Goal: Transaction & Acquisition: Purchase product/service

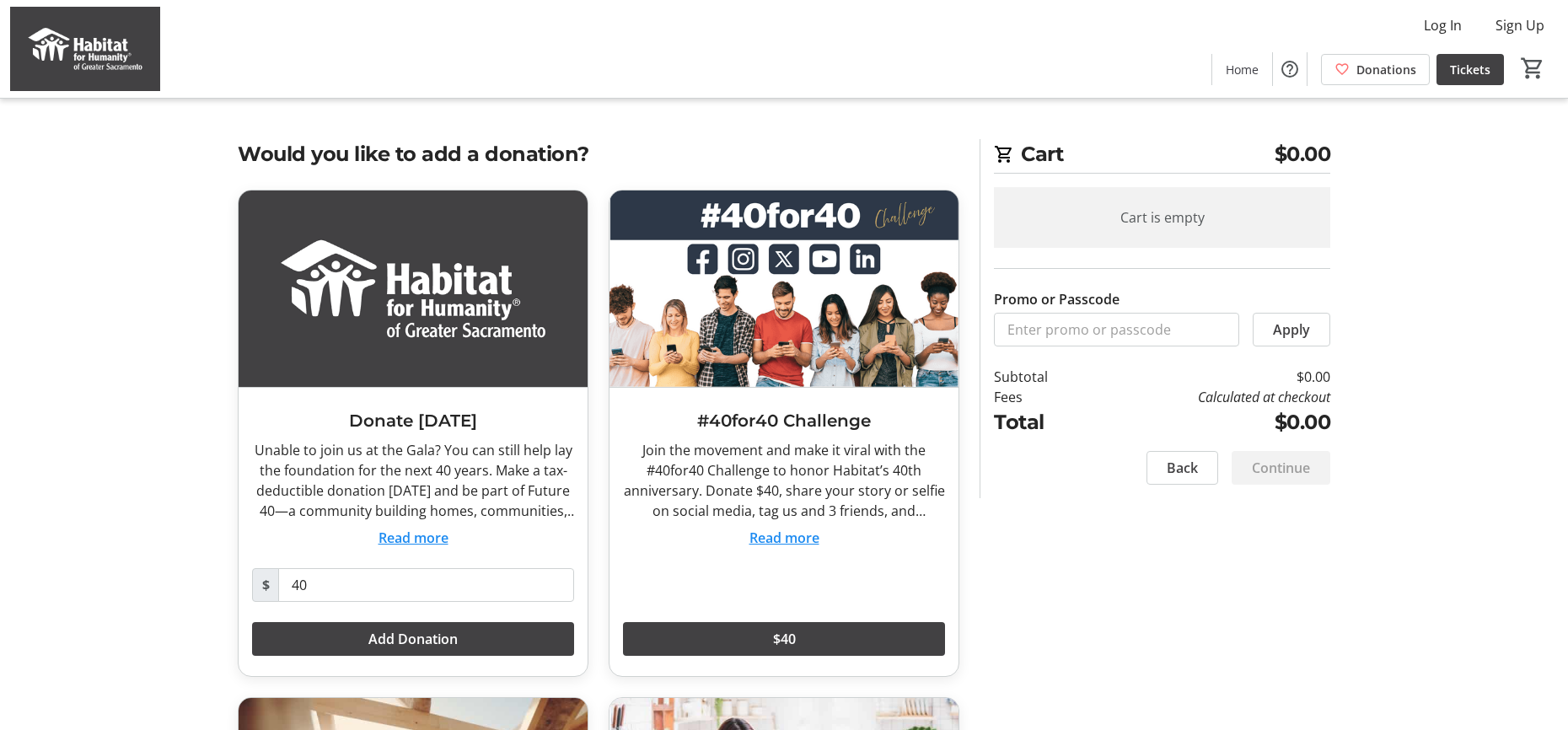
click at [1287, 150] on span "$0.00" at bounding box center [1303, 153] width 56 height 30
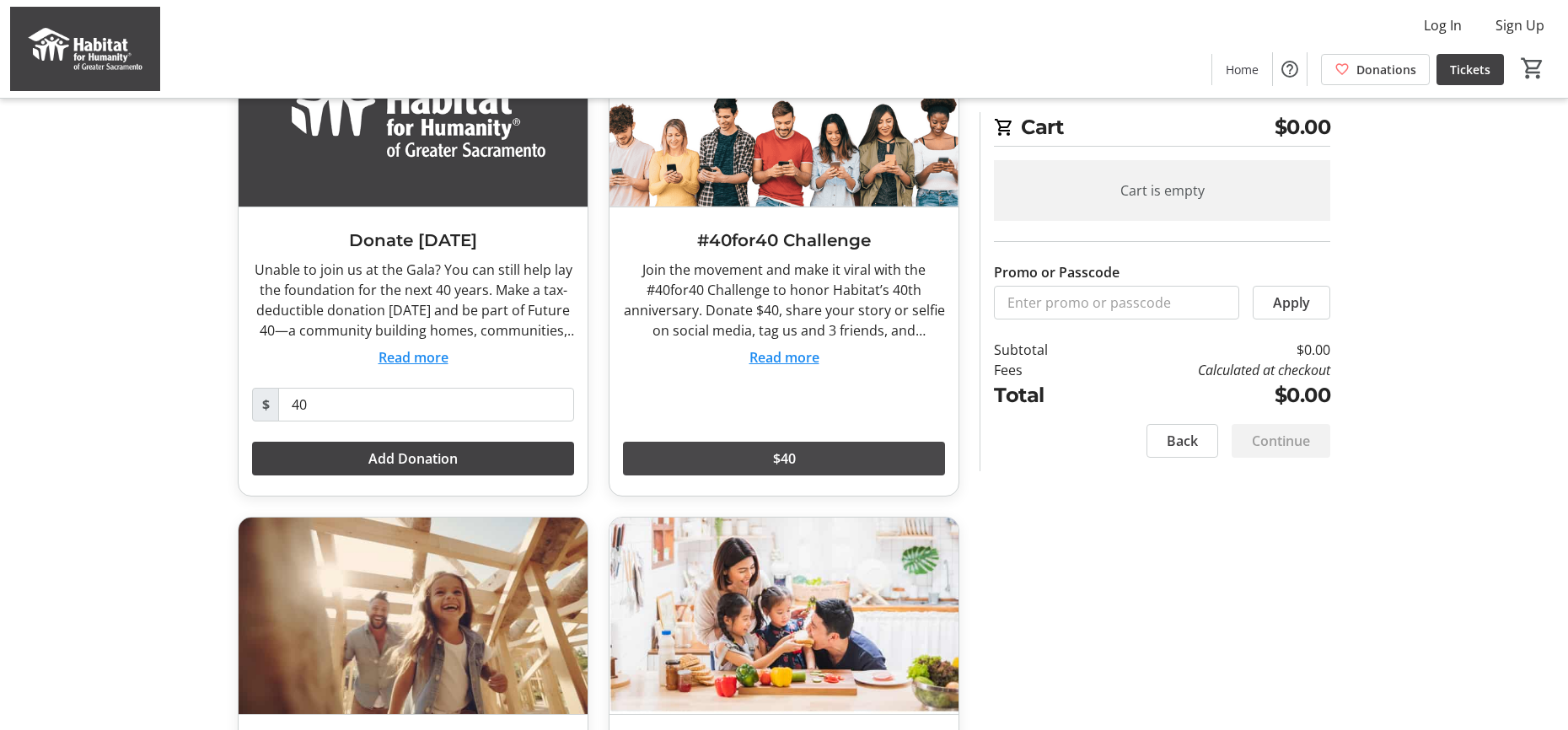
scroll to position [183, 0]
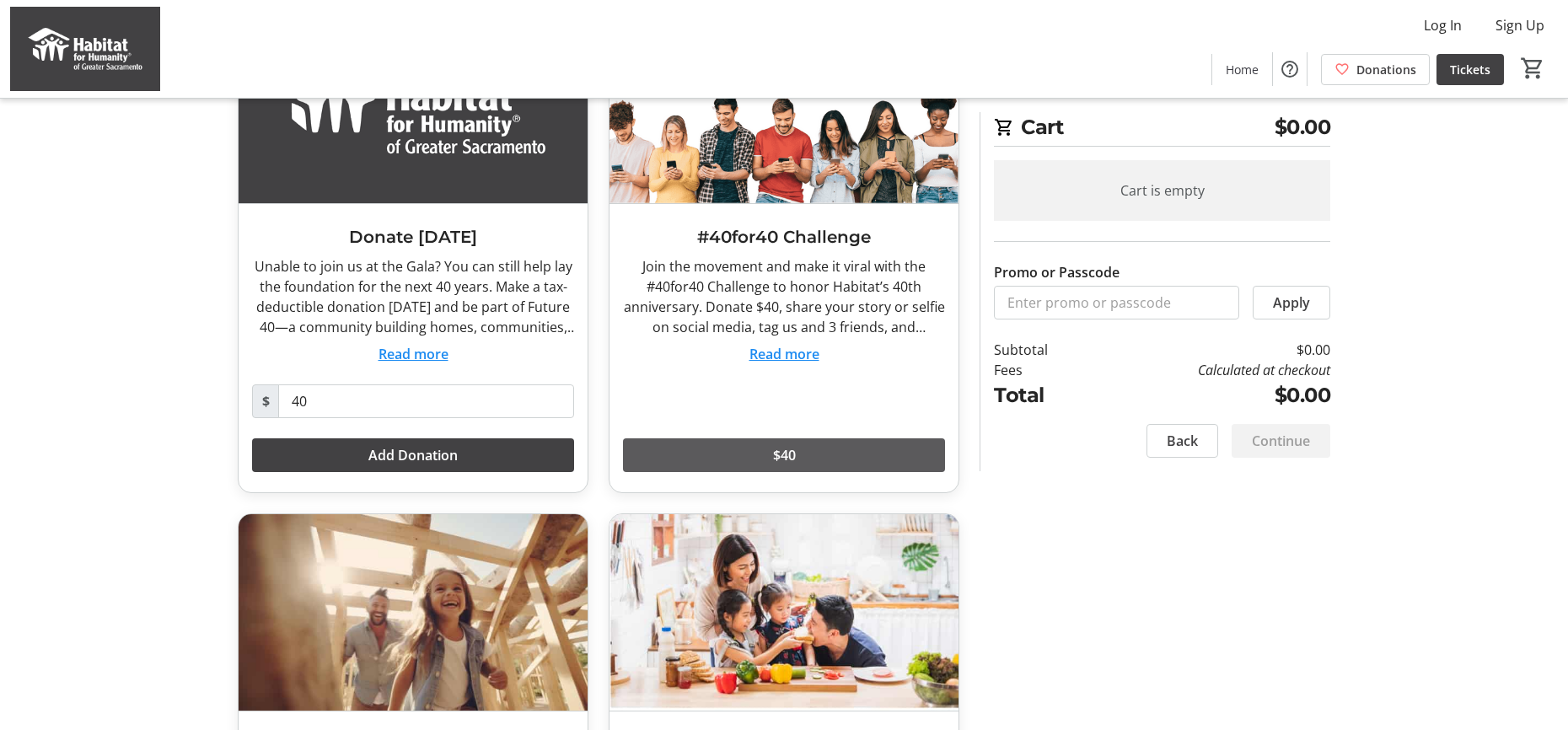
click at [767, 446] on span at bounding box center [784, 455] width 322 height 41
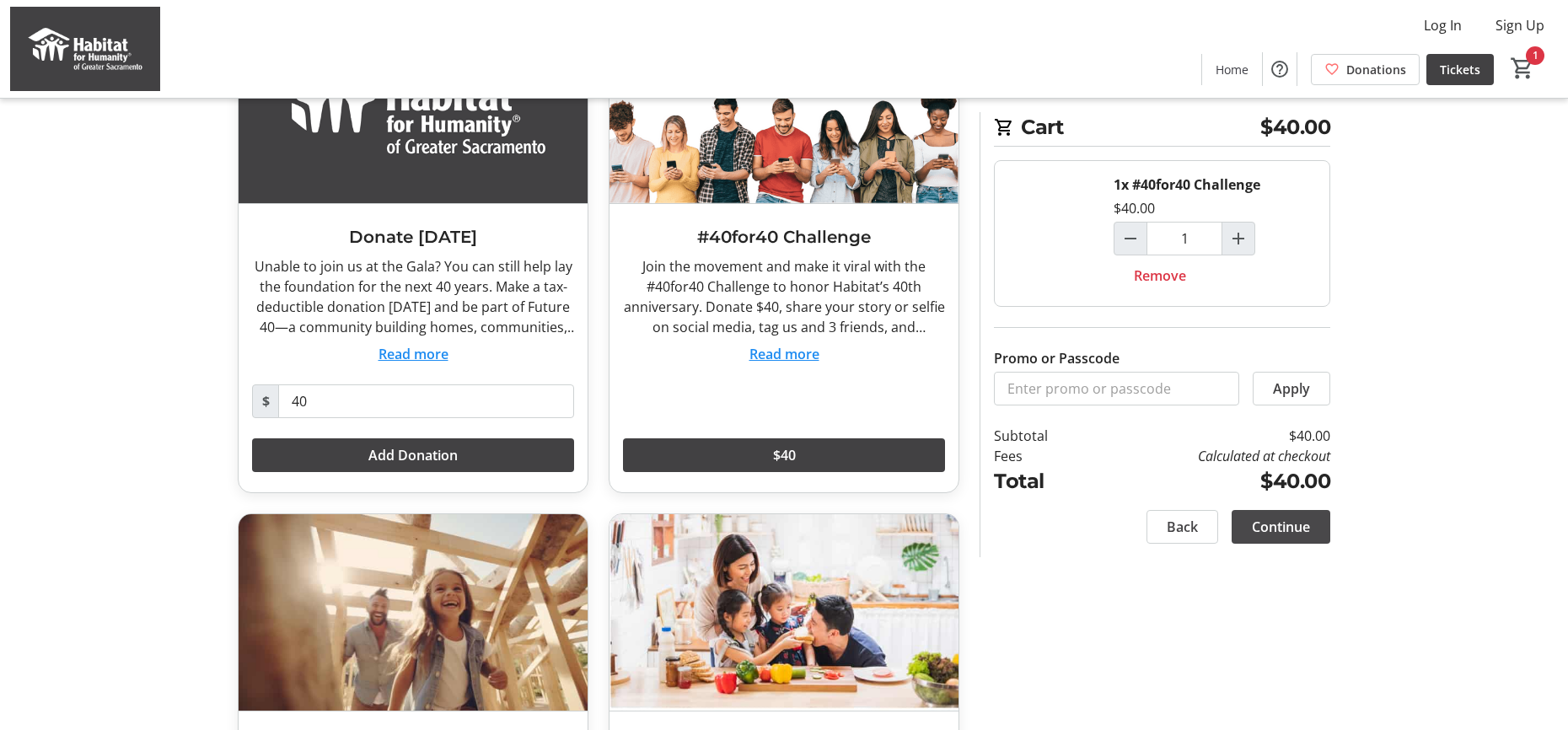
click at [1278, 521] on span "Continue" at bounding box center [1281, 527] width 58 height 20
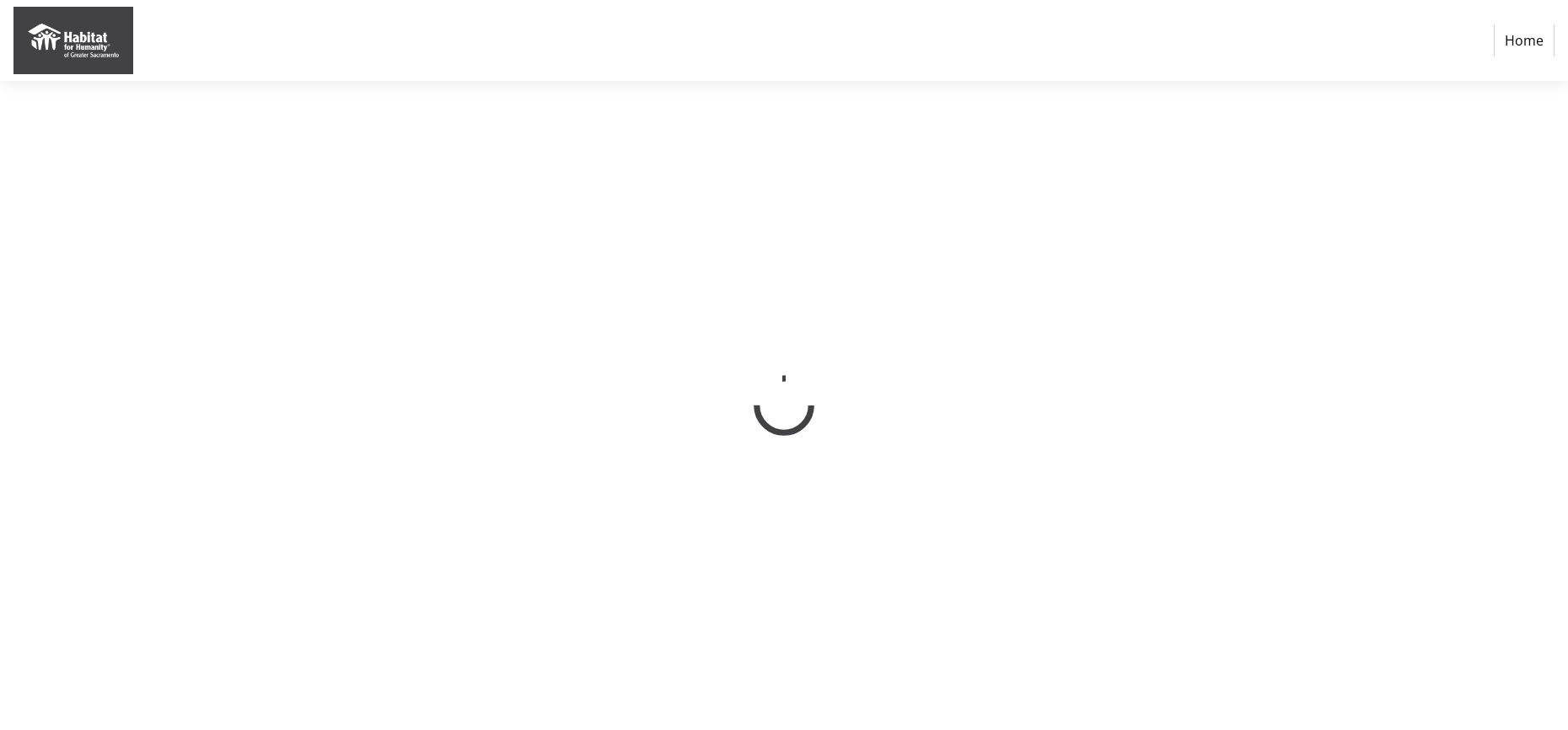
select select "US"
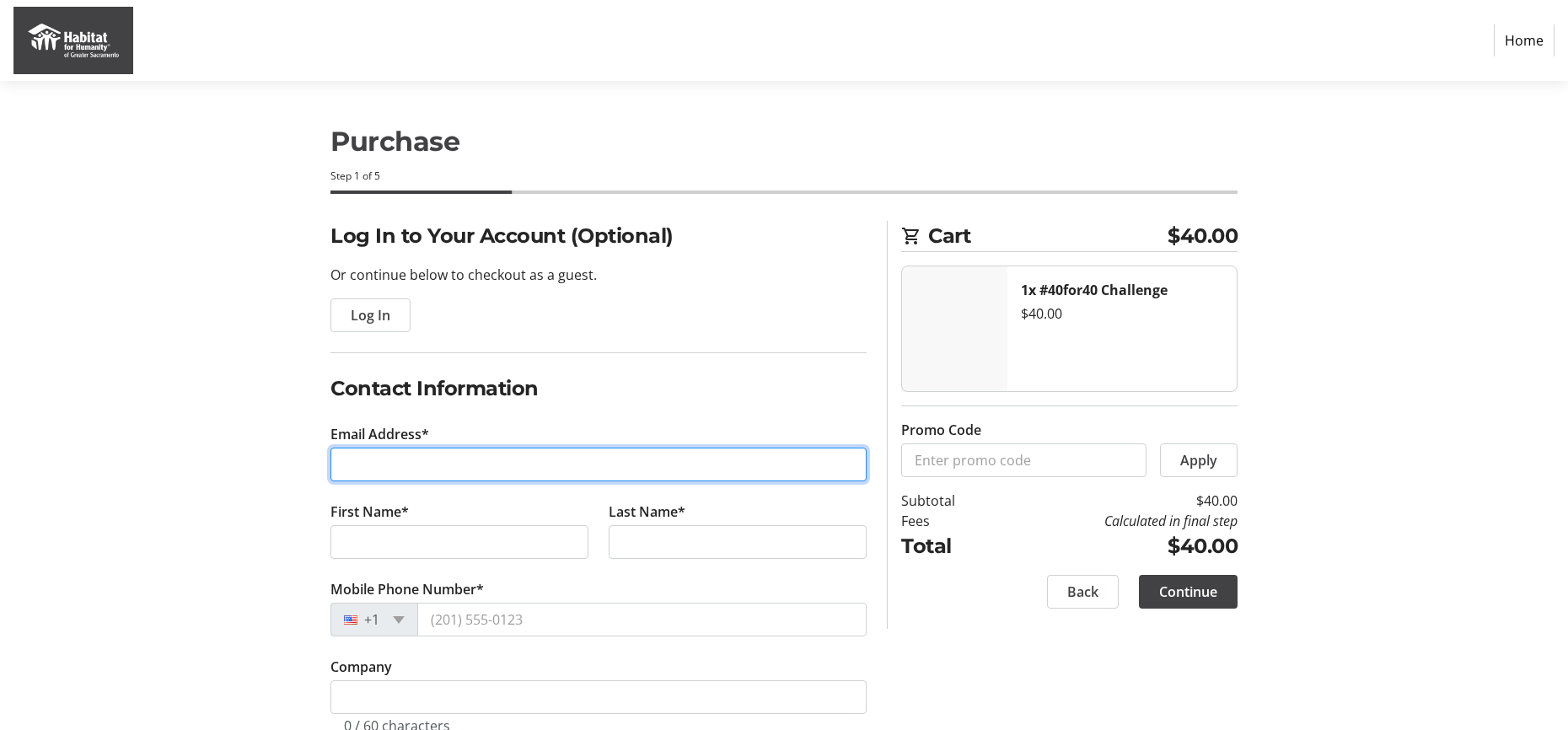
click at [477, 457] on input "Email Address*" at bounding box center [598, 464] width 536 height 34
type input "[EMAIL_ADDRESS][DOMAIN_NAME]"
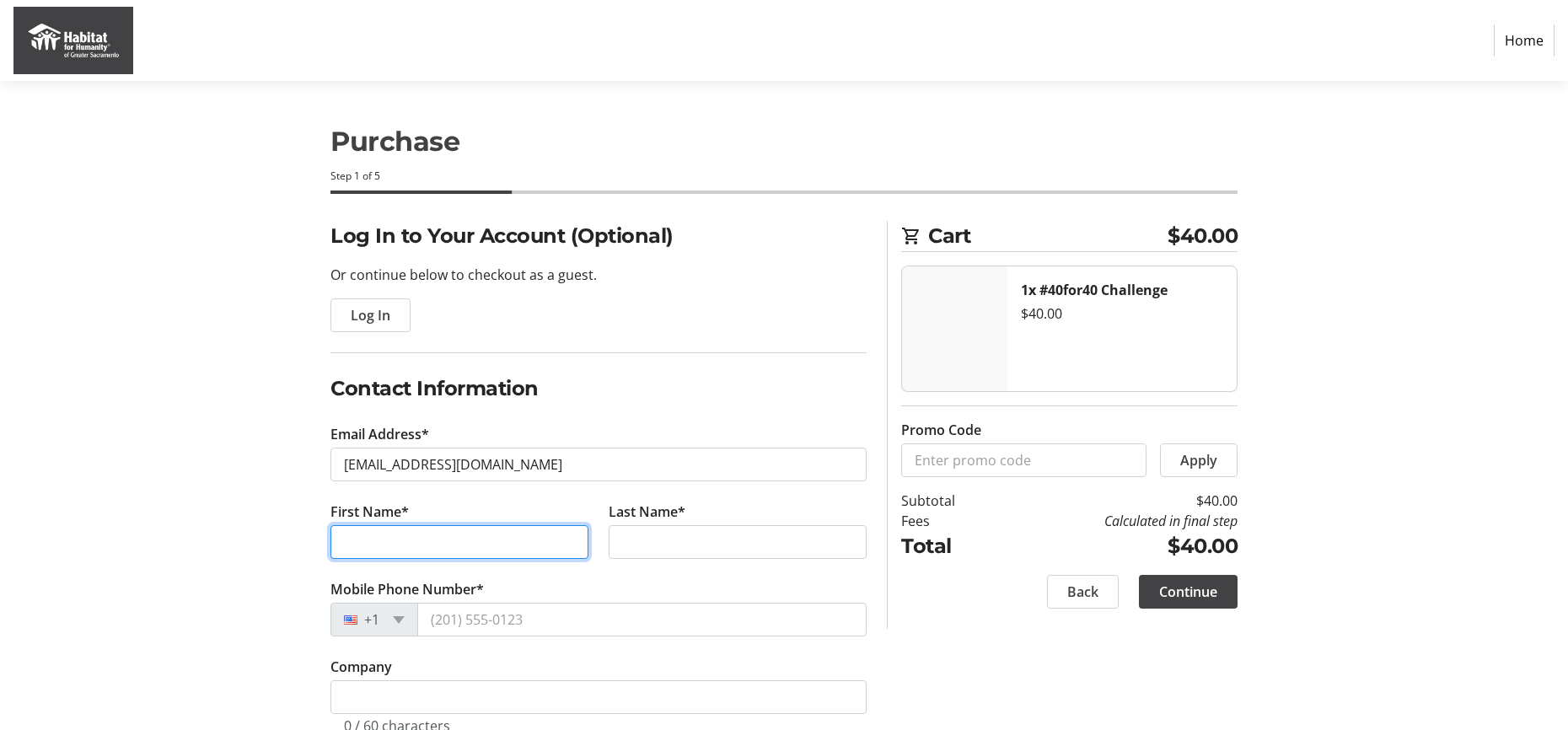
type input "Bill"
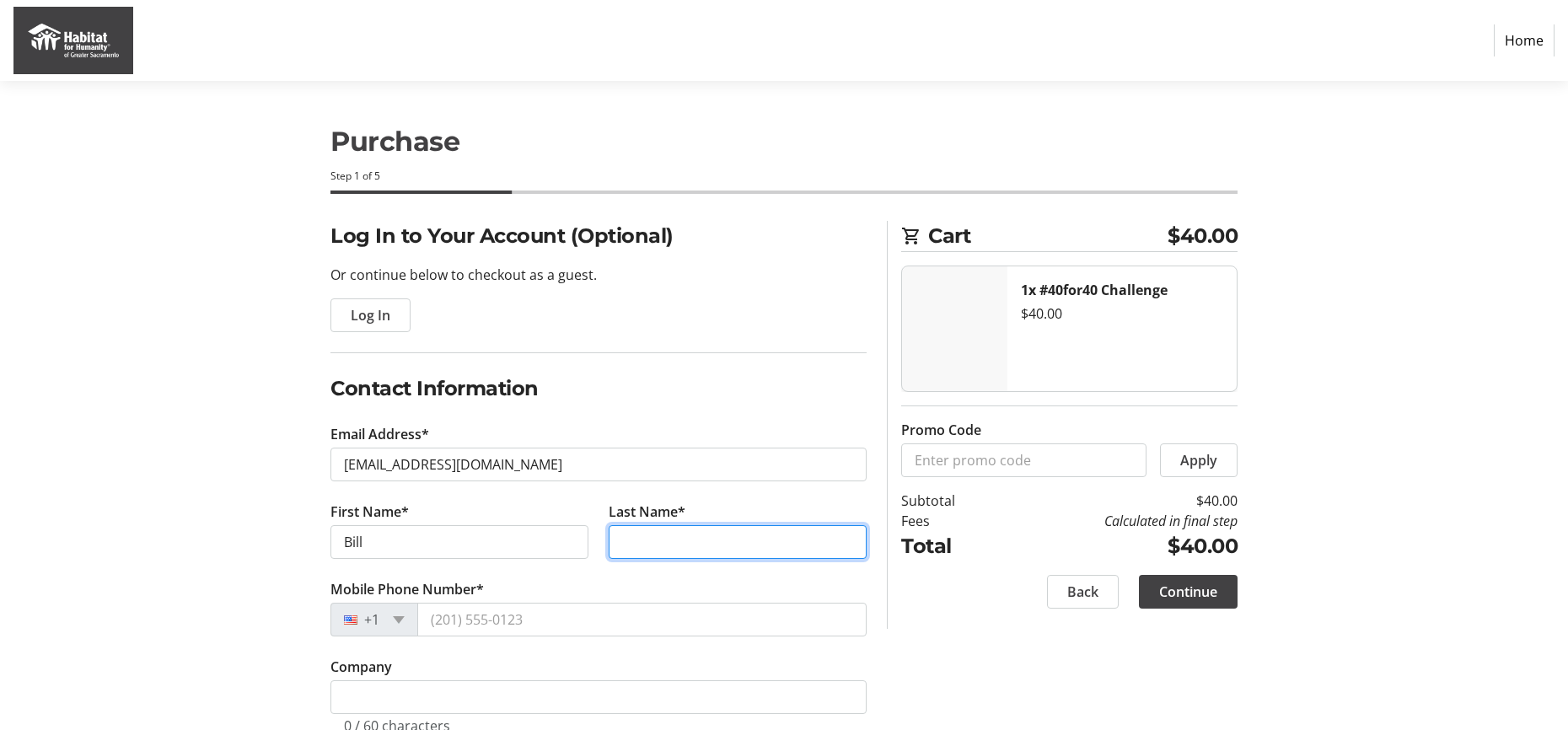
type input "[PERSON_NAME]"
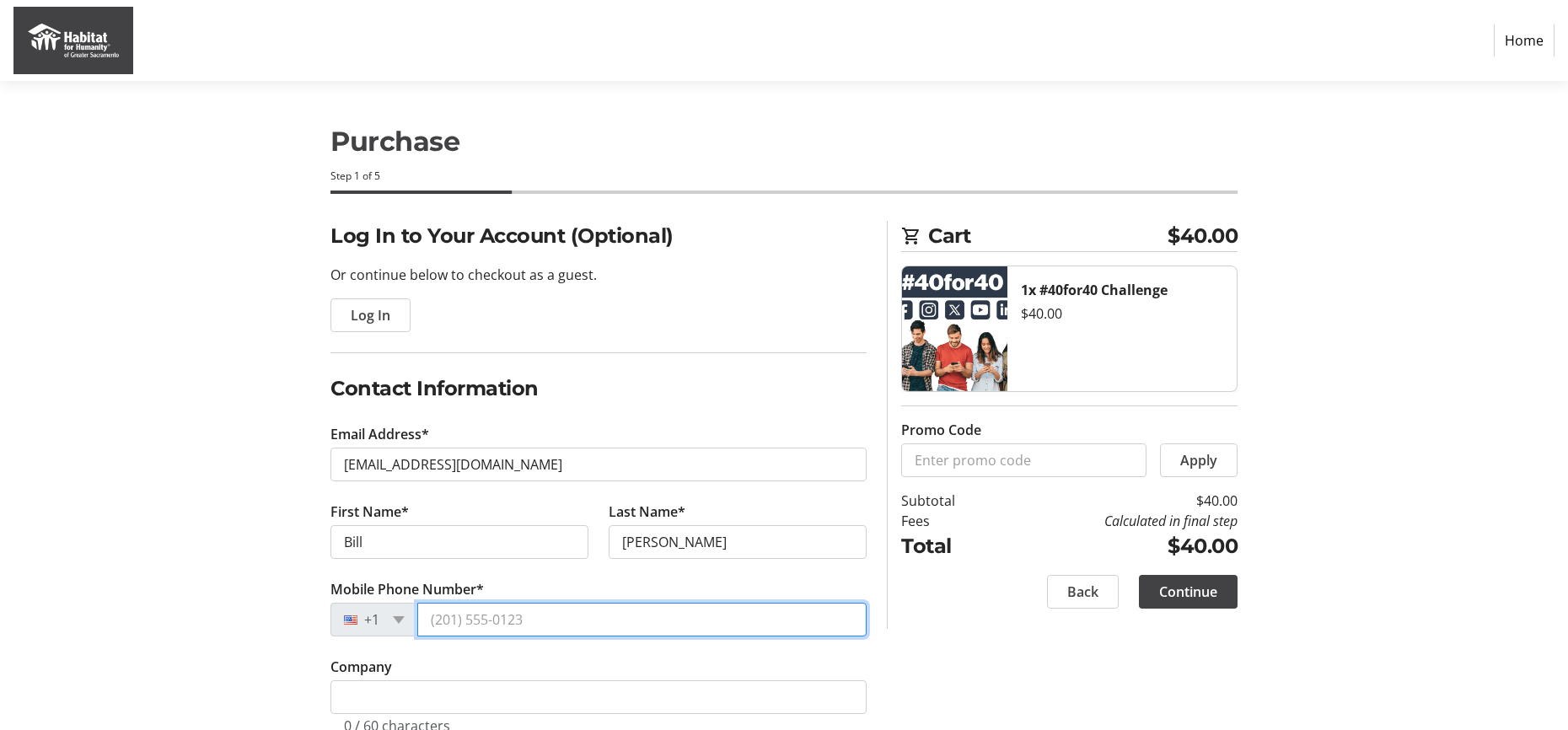
type input "[PHONE_NUMBER]"
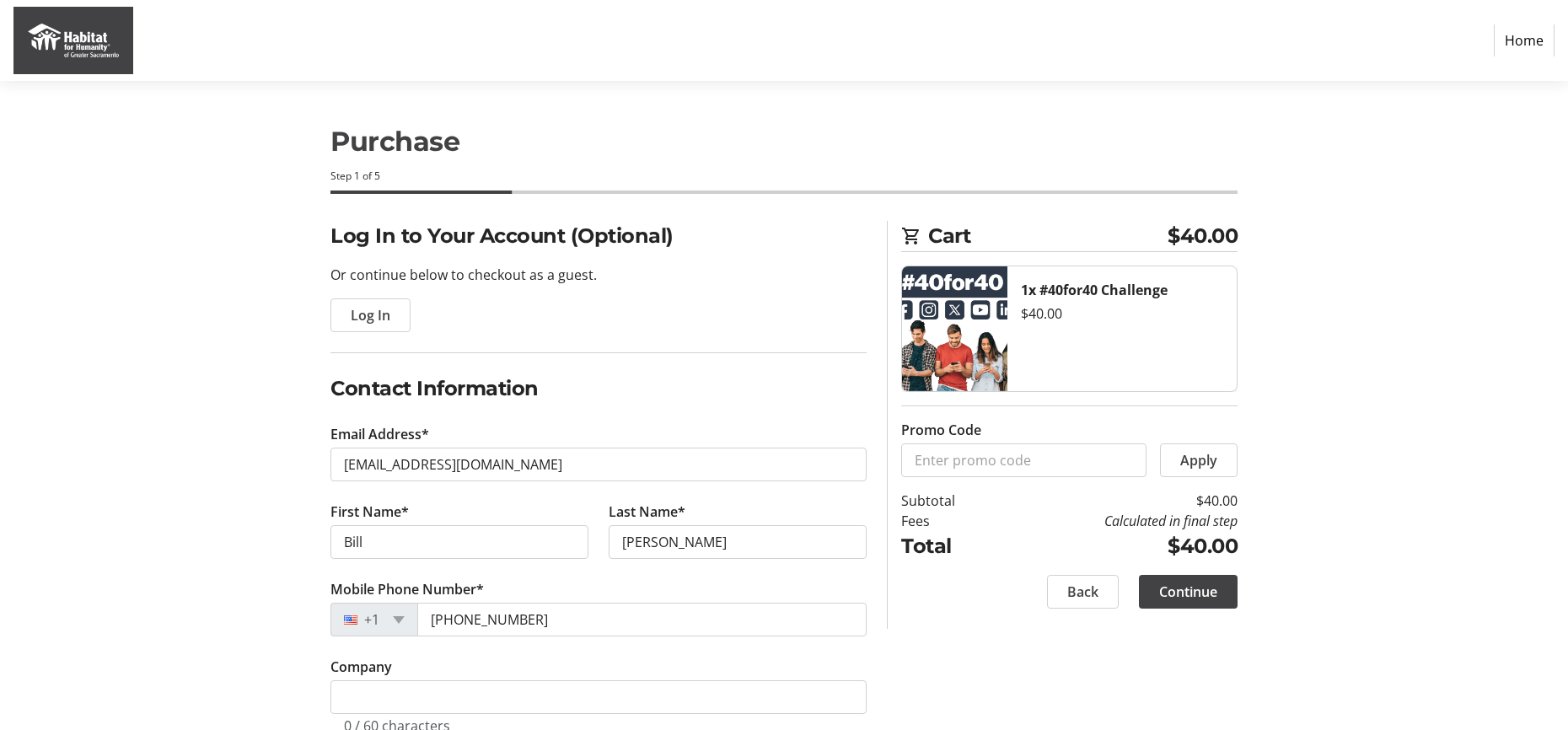
type input "[STREET_ADDRESS]"
type input "Gold River"
select select "CA"
type input "95670"
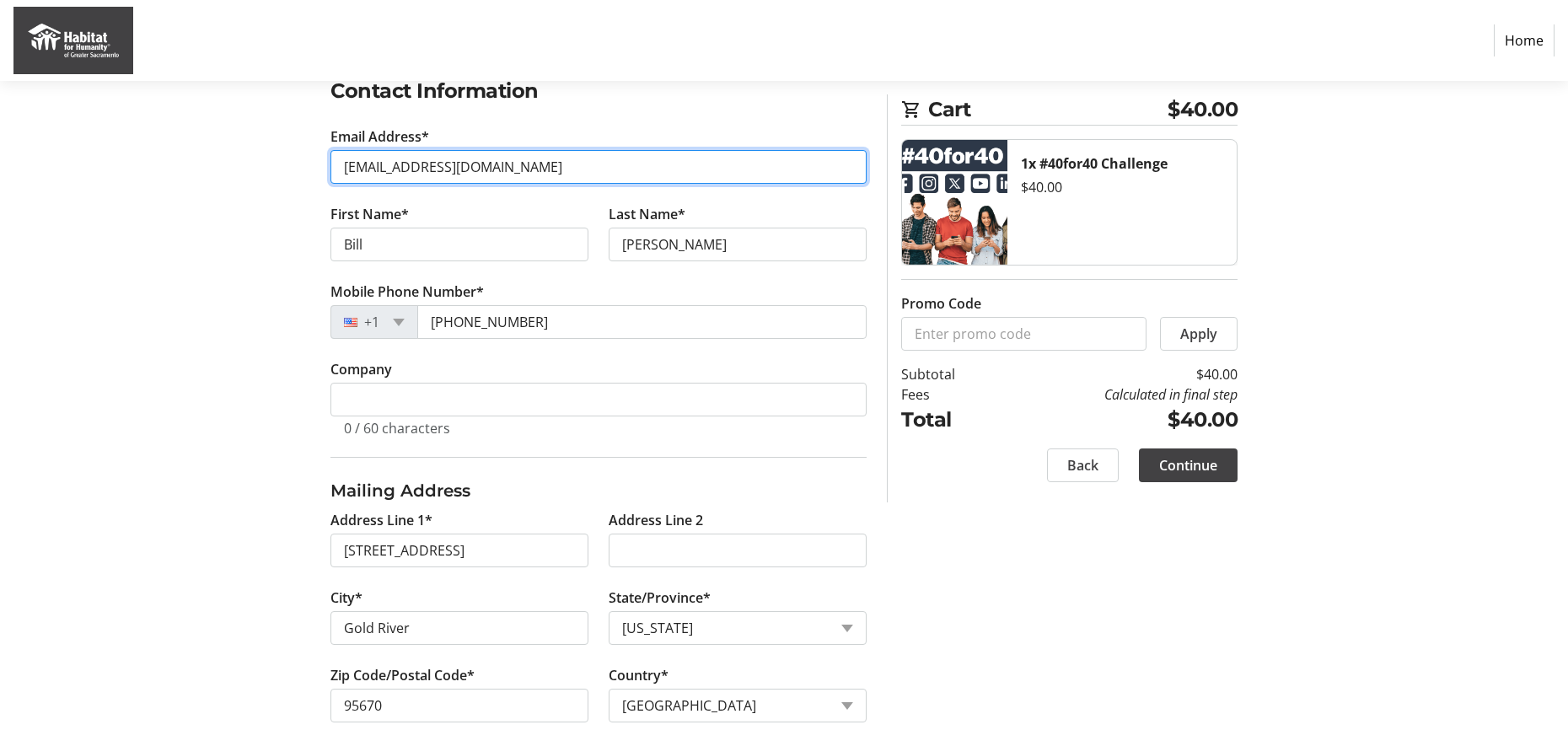
scroll to position [330, 0]
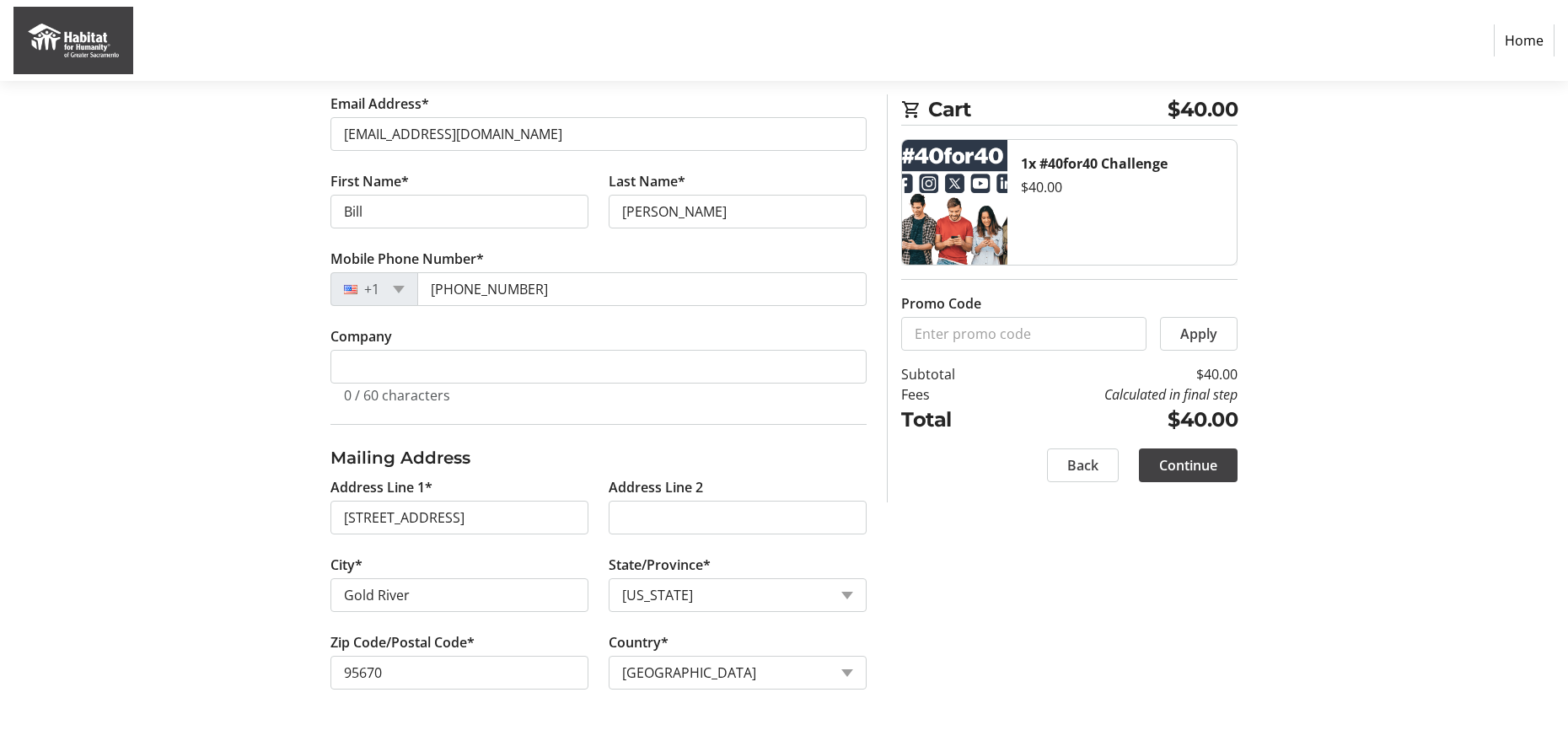
click at [1184, 459] on span "Continue" at bounding box center [1188, 465] width 58 height 20
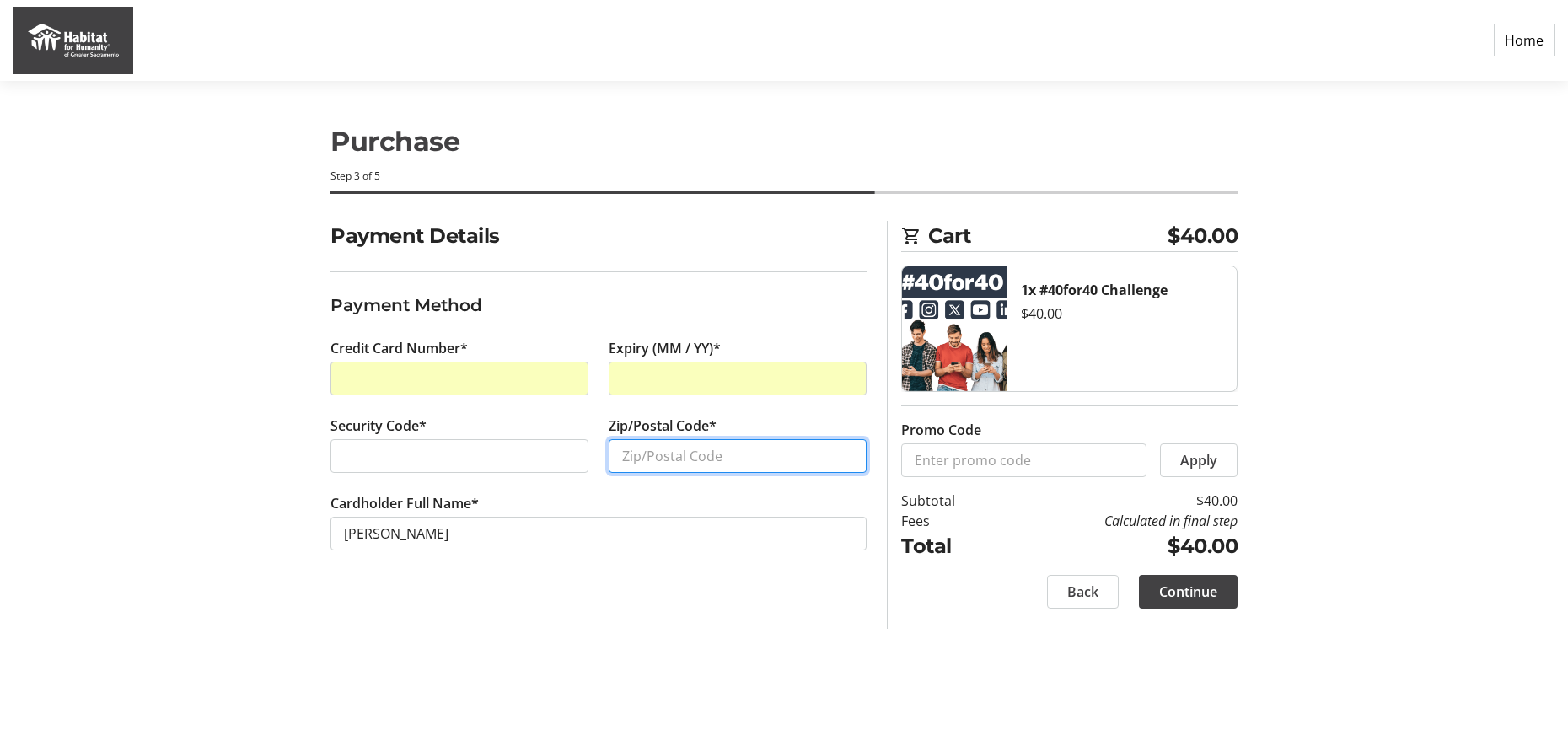
click at [655, 463] on input "Zip/Postal Code*" at bounding box center [737, 456] width 258 height 34
click at [656, 460] on input "Zip/Postal Code*" at bounding box center [737, 456] width 258 height 34
type input "95670"
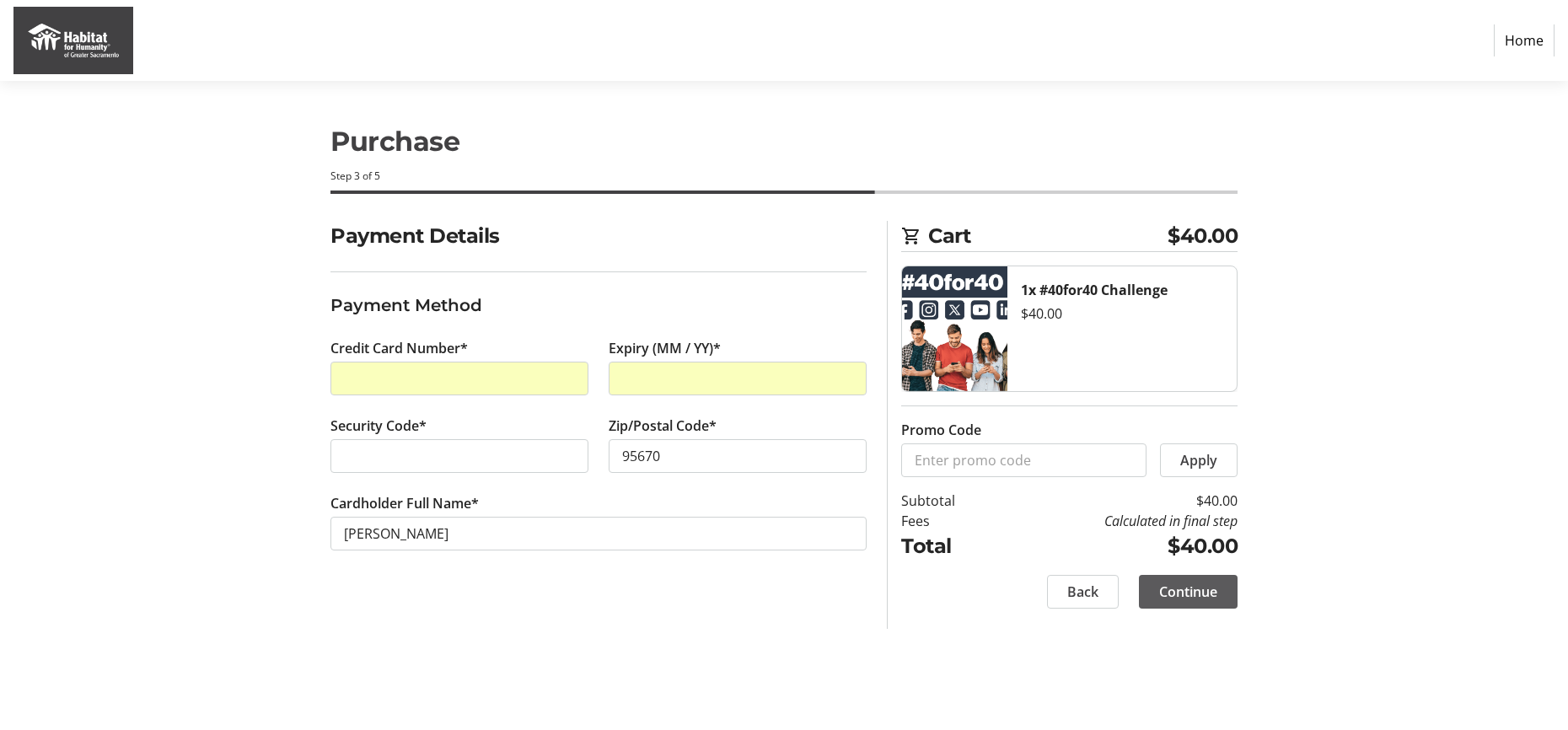
click at [1196, 593] on span "Continue" at bounding box center [1188, 592] width 58 height 20
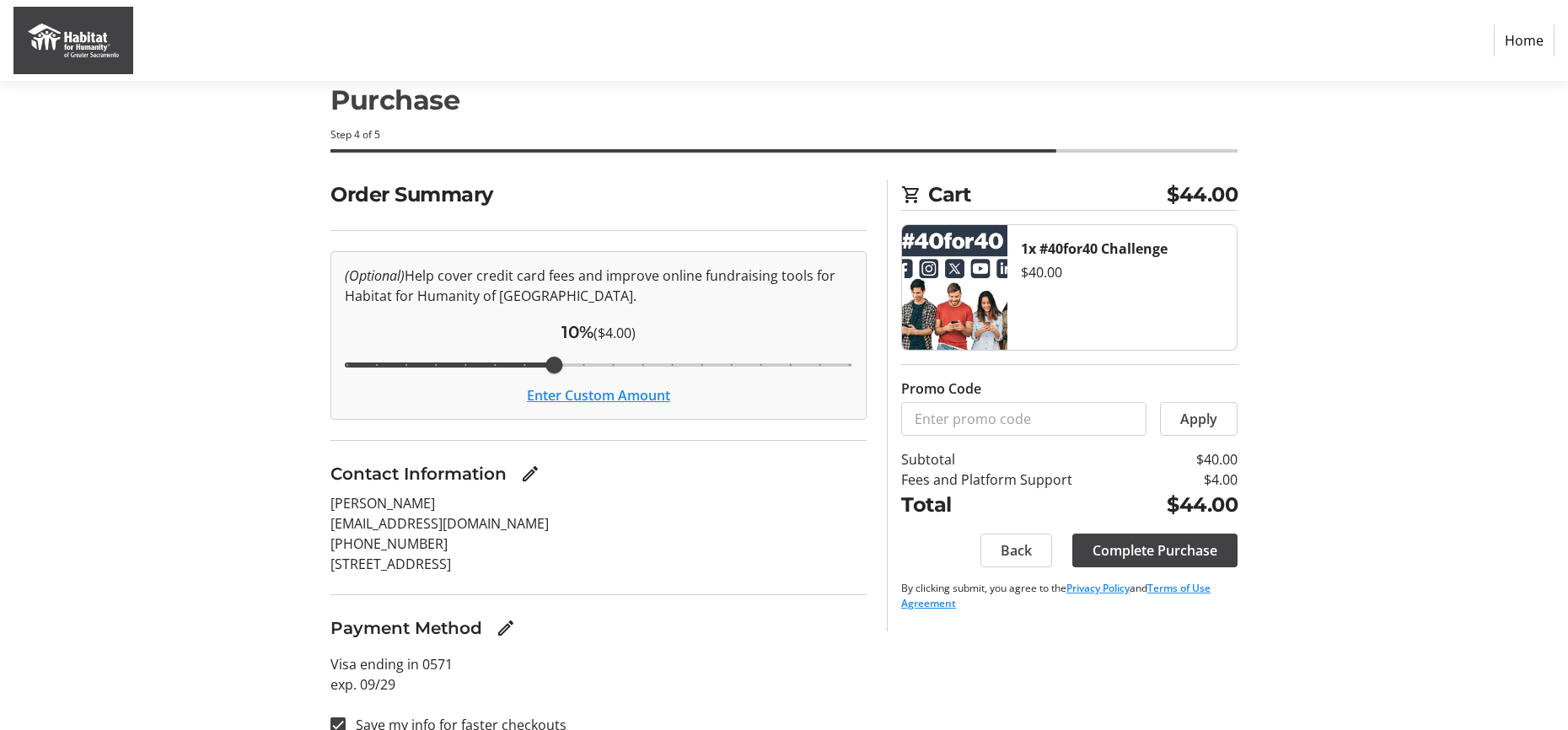
scroll to position [66, 0]
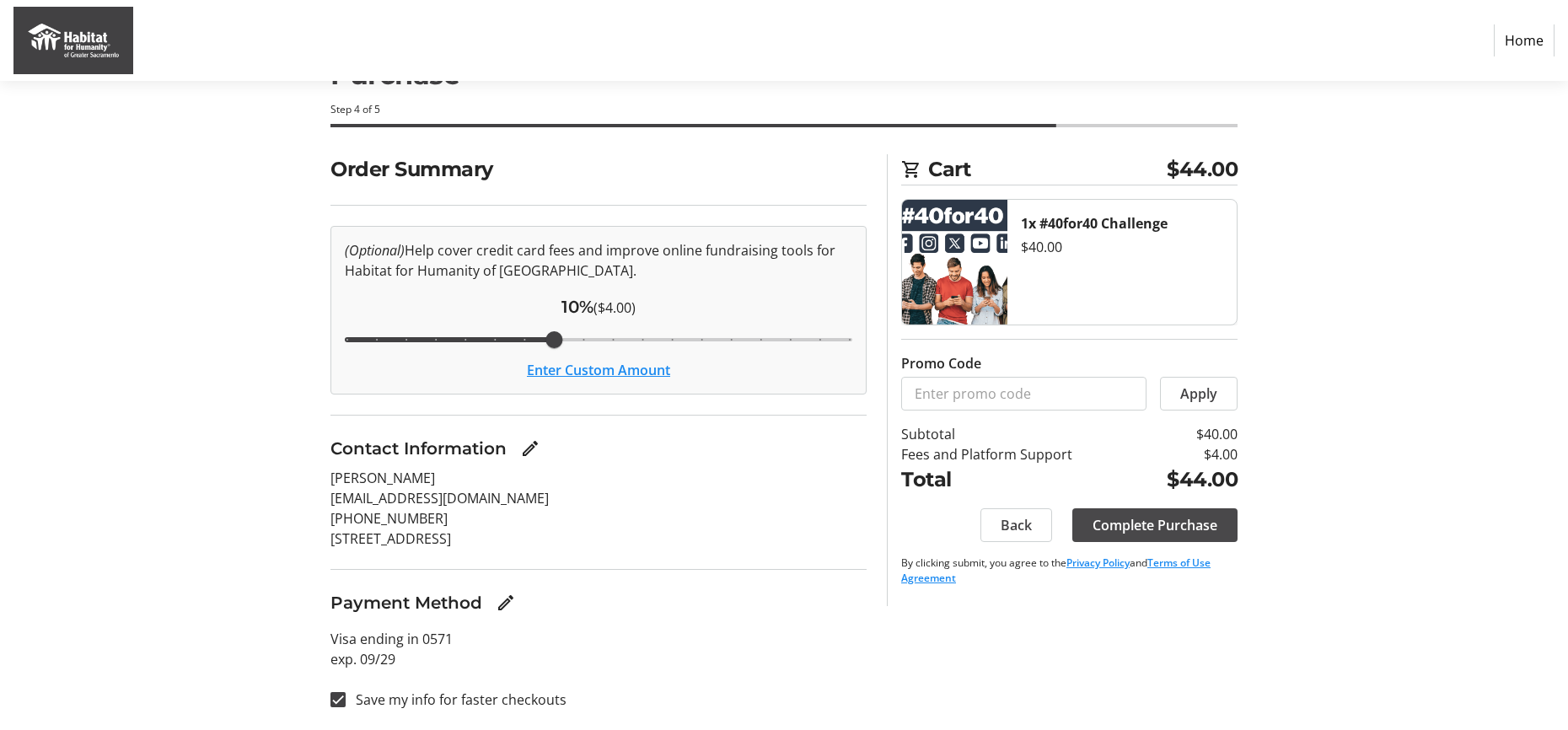
click at [1129, 522] on span "Complete Purchase" at bounding box center [1154, 525] width 124 height 20
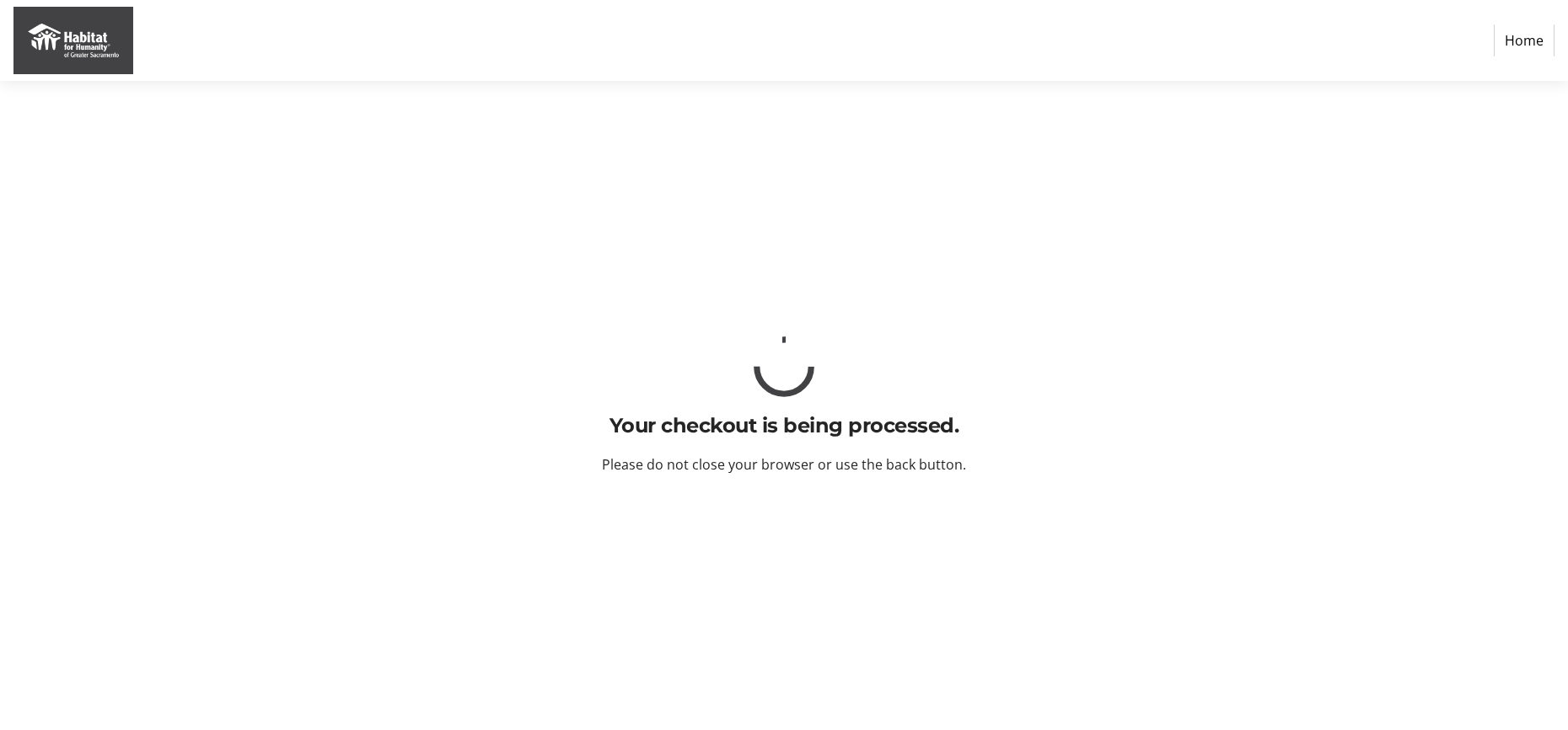
scroll to position [0, 0]
